Goal: Navigation & Orientation: Go to known website

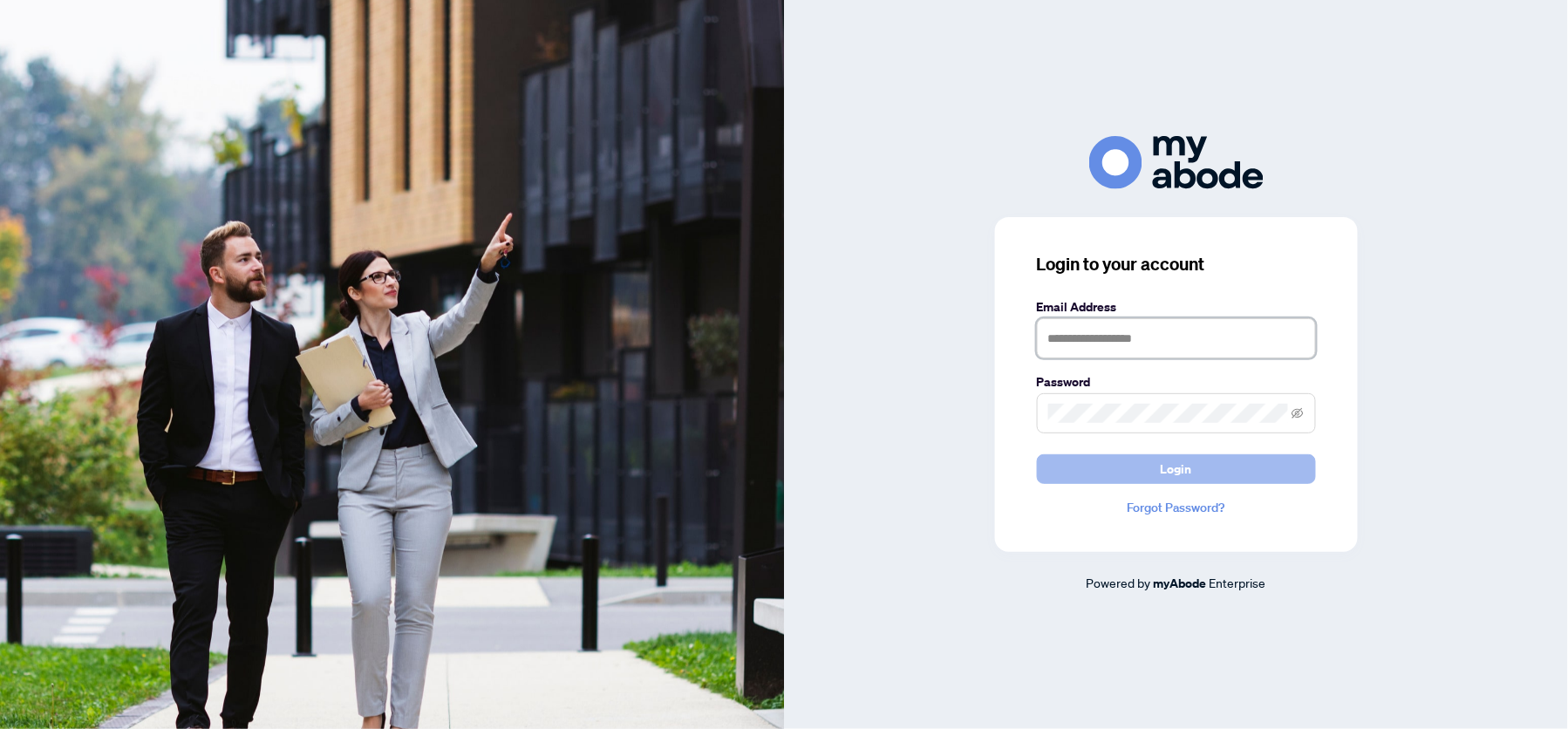
type input "**********"
click at [1263, 466] on button "Login" at bounding box center [1176, 469] width 279 height 29
